Goal: Register for event/course

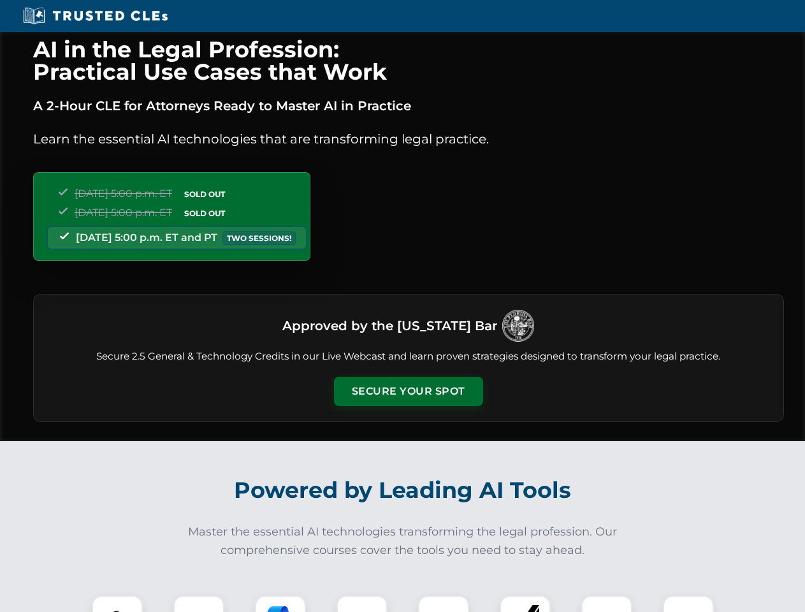
click at [408, 391] on button "Secure Your Spot" at bounding box center [408, 391] width 149 height 29
click at [117, 604] on img at bounding box center [117, 620] width 37 height 37
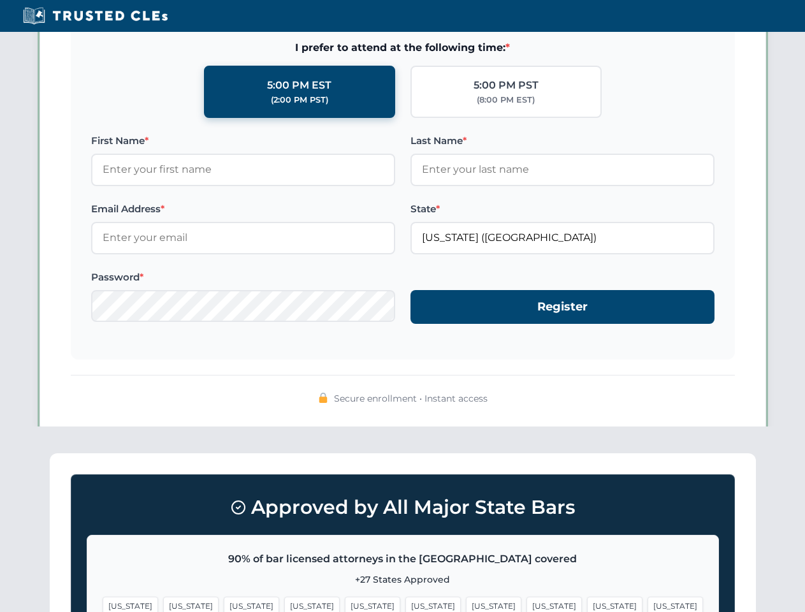
click at [466, 604] on span "[US_STATE]" at bounding box center [493, 606] width 55 height 18
click at [587, 604] on span "[US_STATE]" at bounding box center [614, 606] width 55 height 18
